Goal: Navigation & Orientation: Find specific page/section

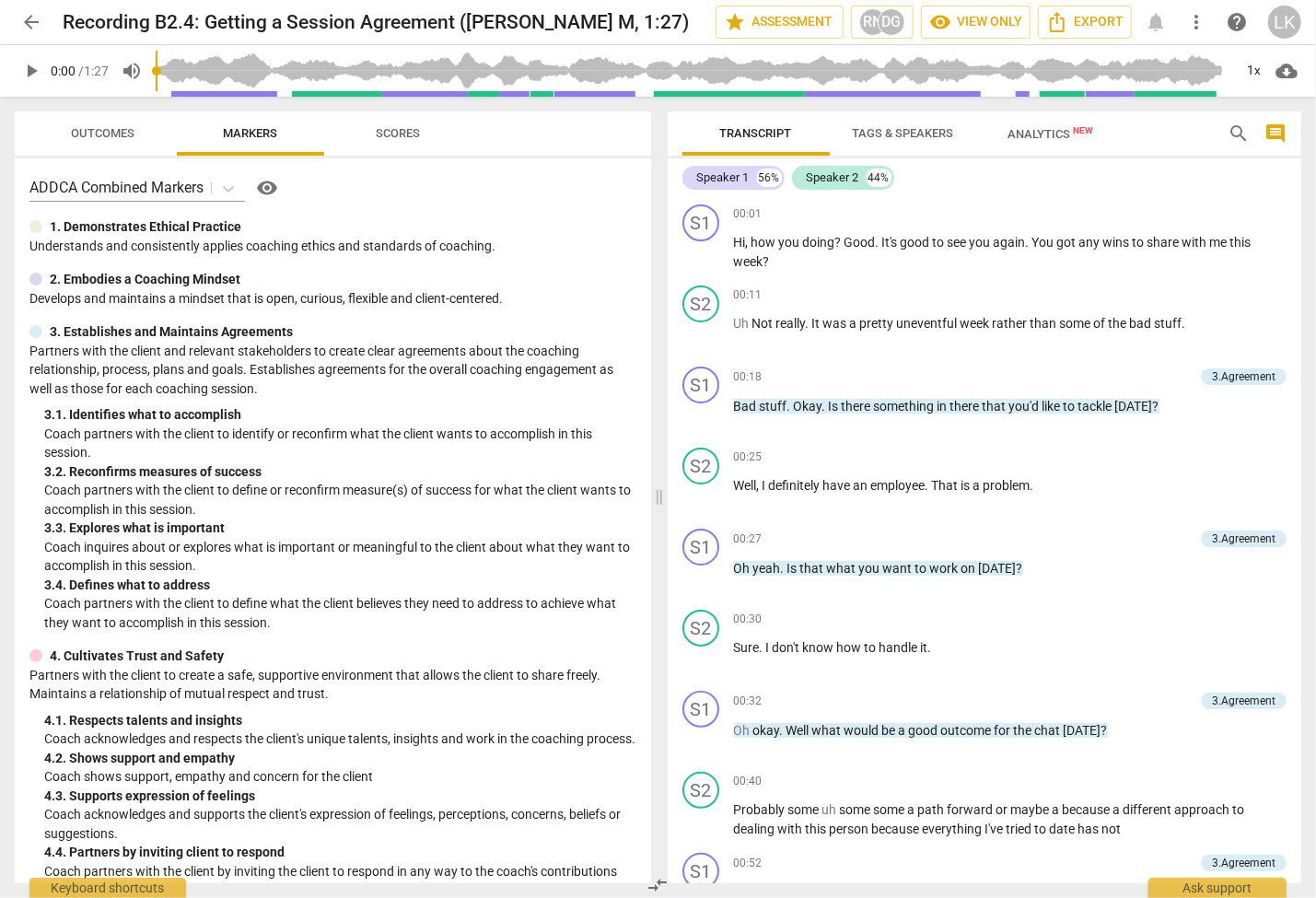
click at [95, 127] on span "Outcomes" at bounding box center [104, 133] width 63 height 13
